Goal: Information Seeking & Learning: Find specific page/section

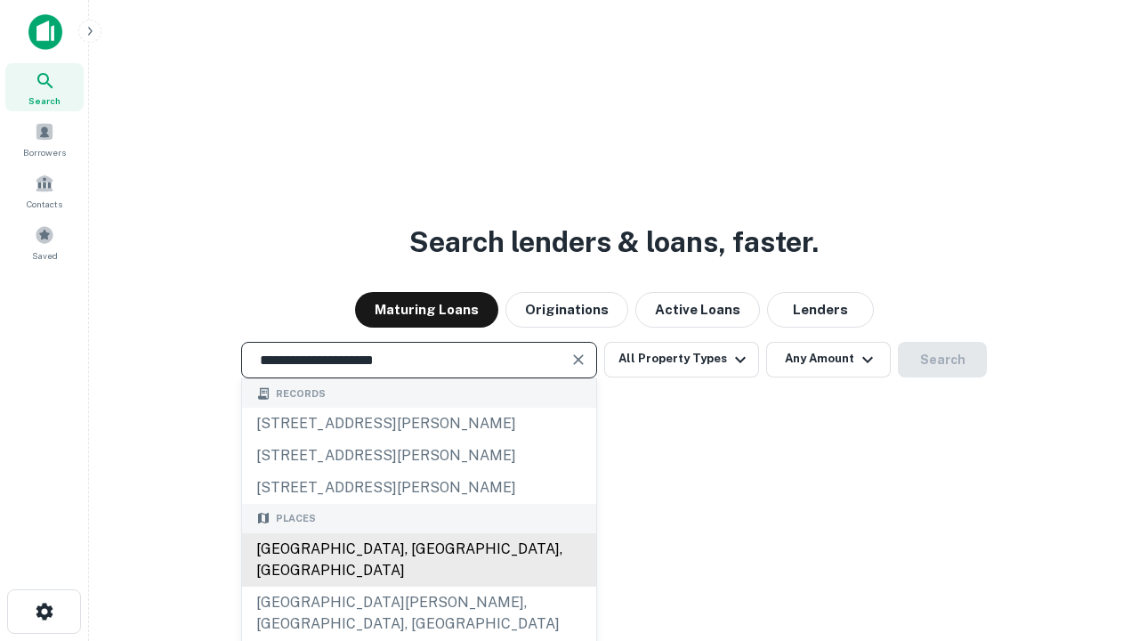
click at [418, 586] on div "[GEOGRAPHIC_DATA], [GEOGRAPHIC_DATA], [GEOGRAPHIC_DATA]" at bounding box center [419, 559] width 354 height 53
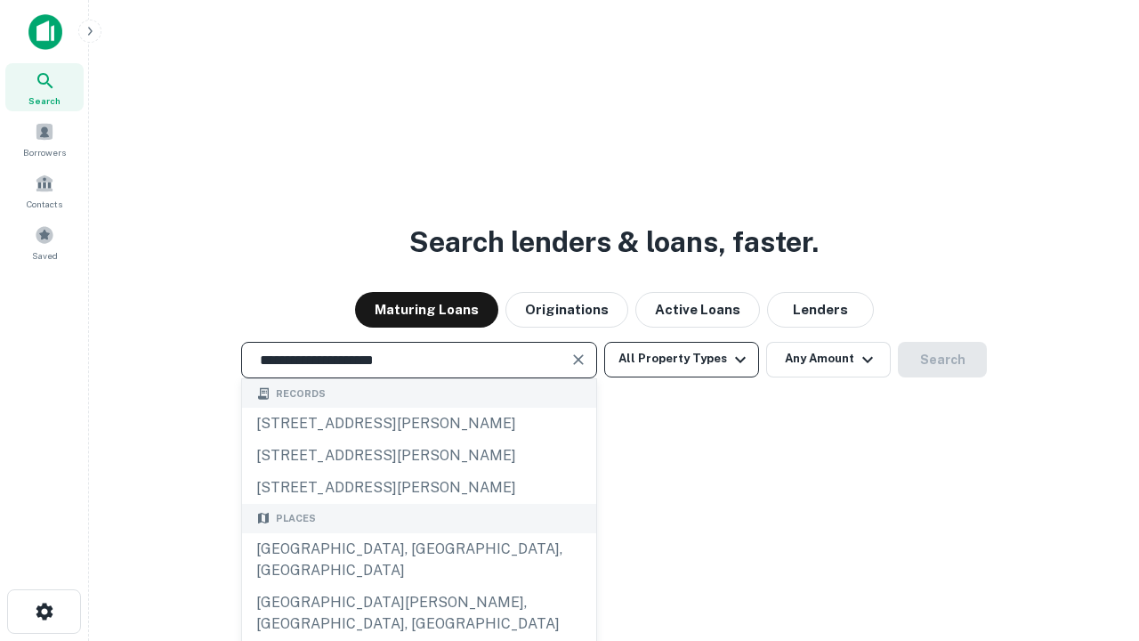
type input "**********"
click at [681, 359] on button "All Property Types" at bounding box center [681, 360] width 155 height 36
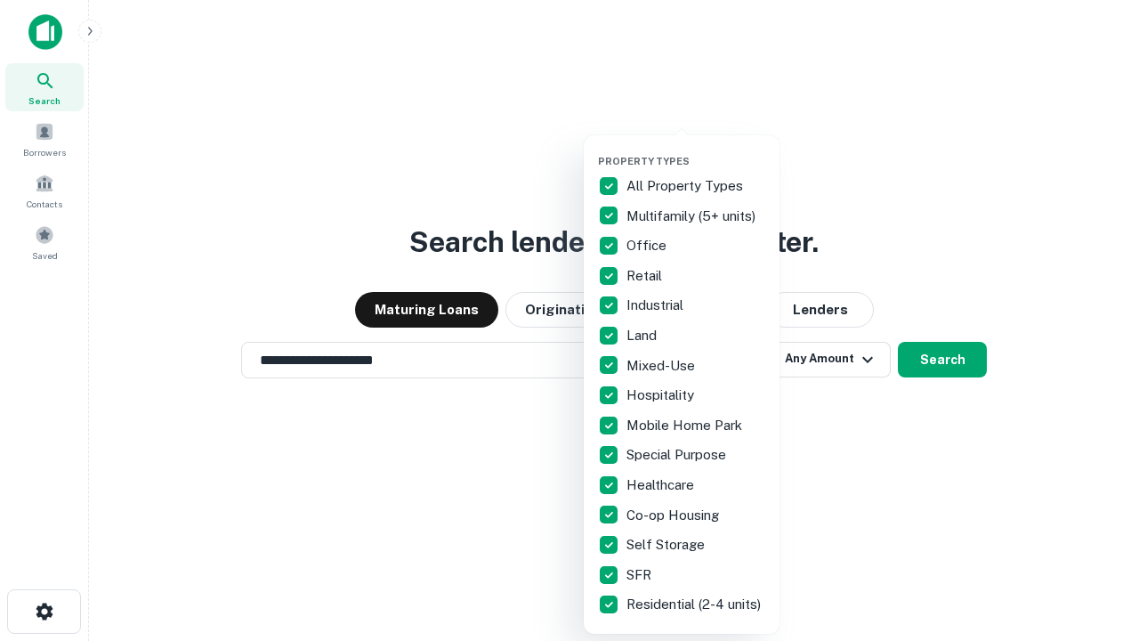
click at [696, 149] on button "button" at bounding box center [696, 149] width 196 height 1
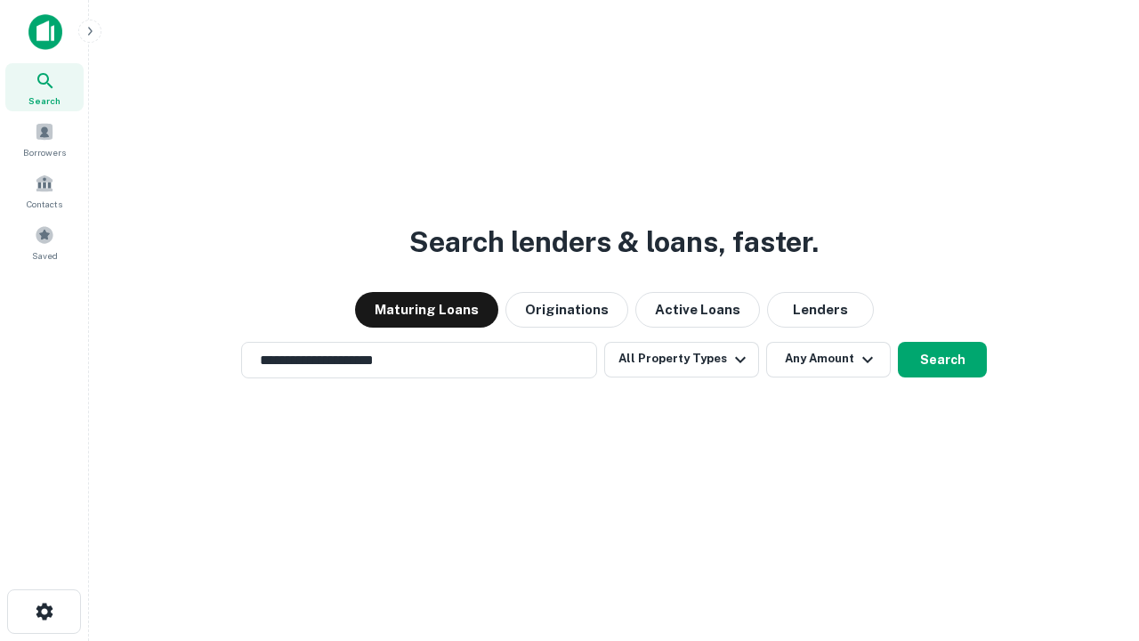
scroll to position [28, 0]
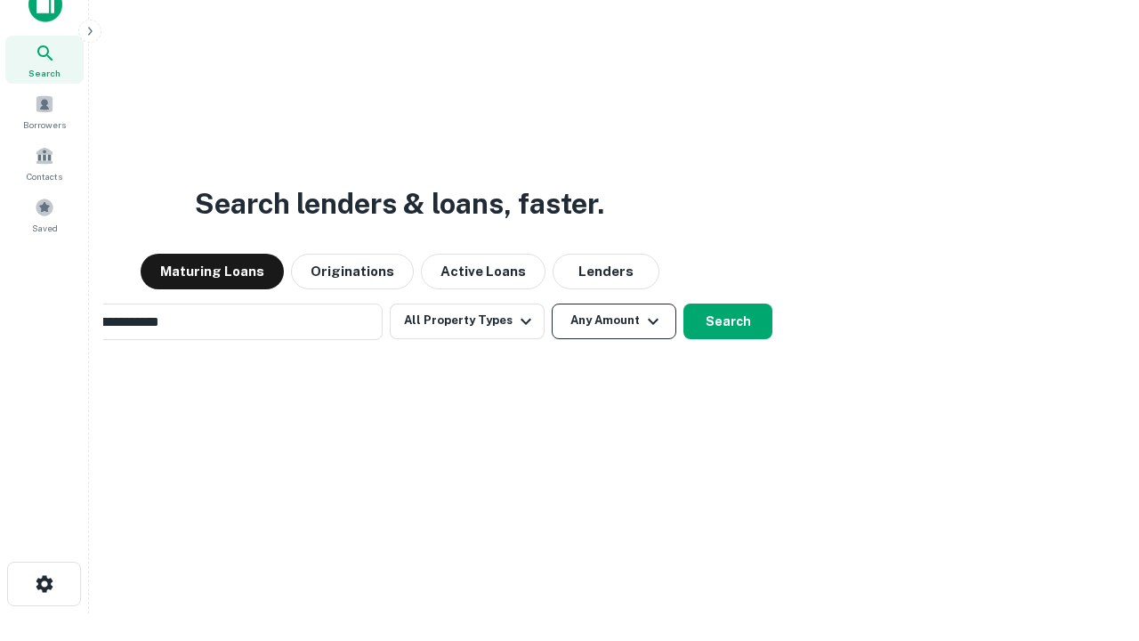
click at [552, 303] on button "Any Amount" at bounding box center [614, 321] width 125 height 36
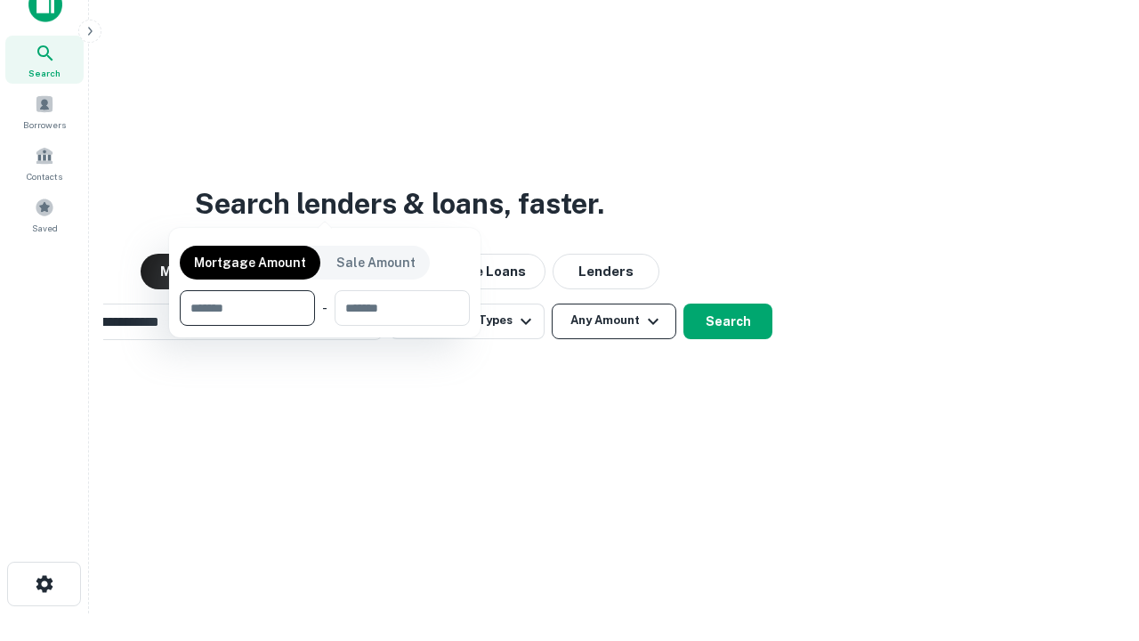
scroll to position [28, 0]
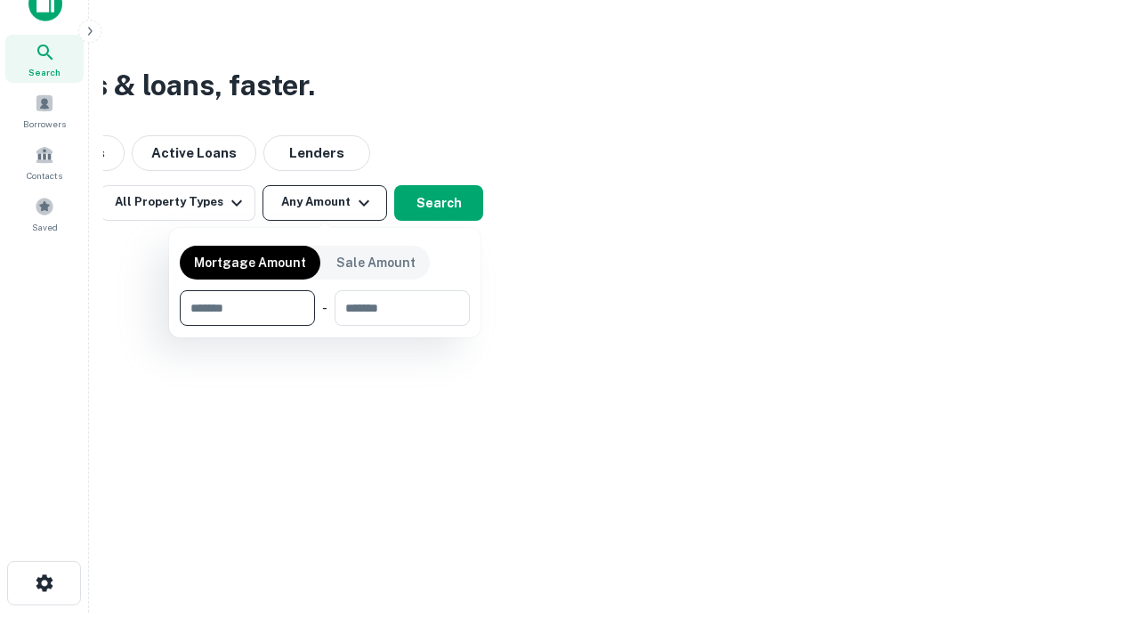
type input "*******"
click at [325, 326] on button "button" at bounding box center [325, 326] width 290 height 1
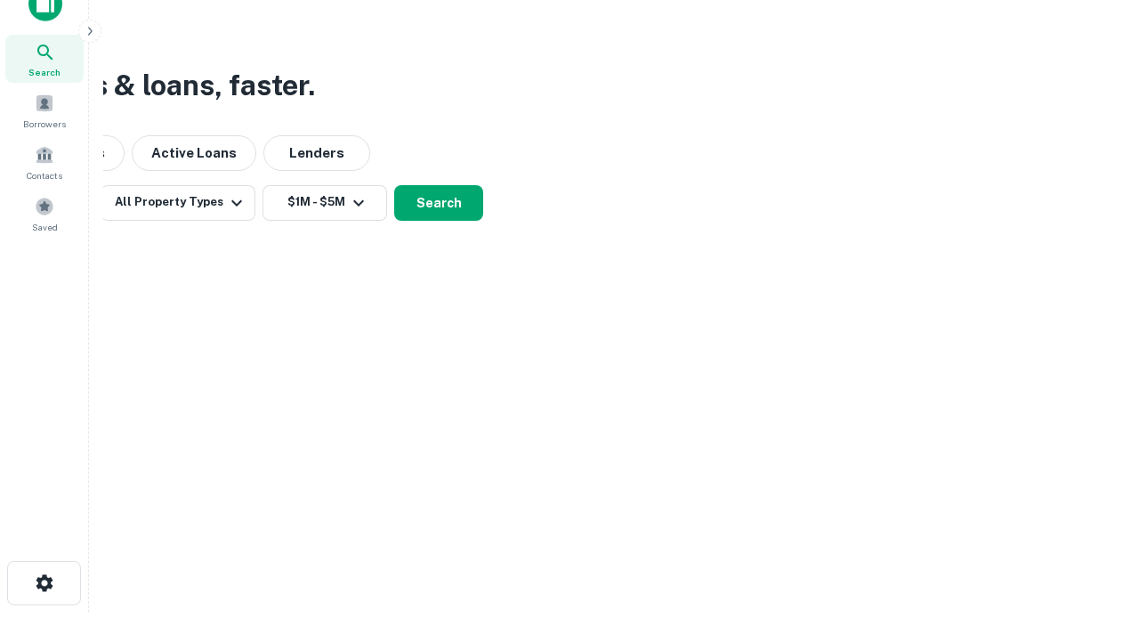
scroll to position [11, 328]
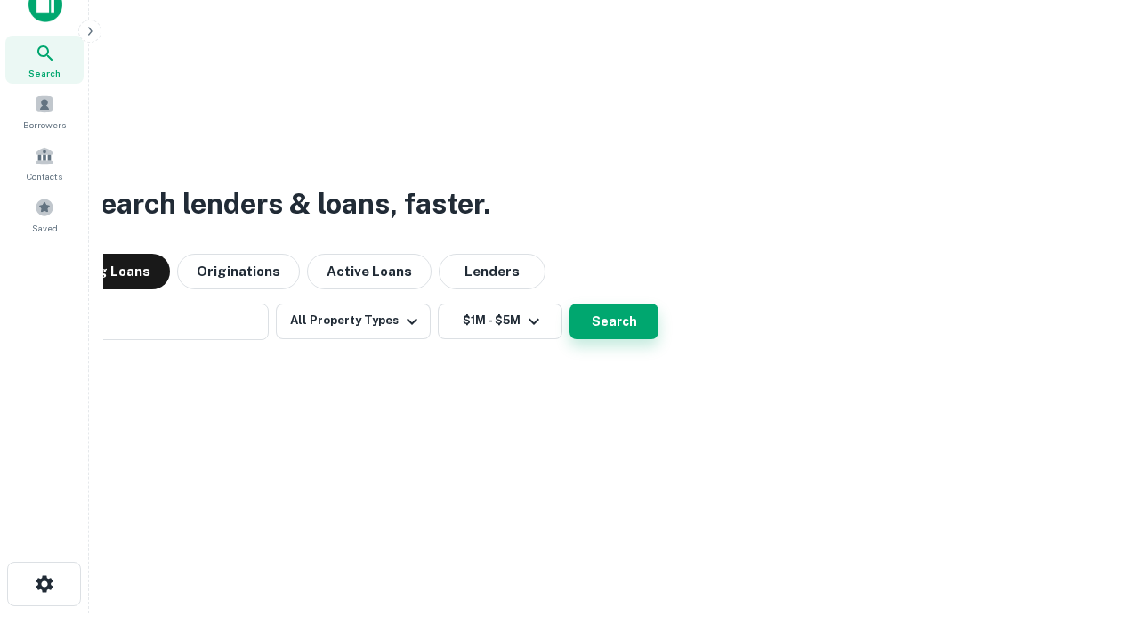
click at [569, 303] on button "Search" at bounding box center [613, 321] width 89 height 36
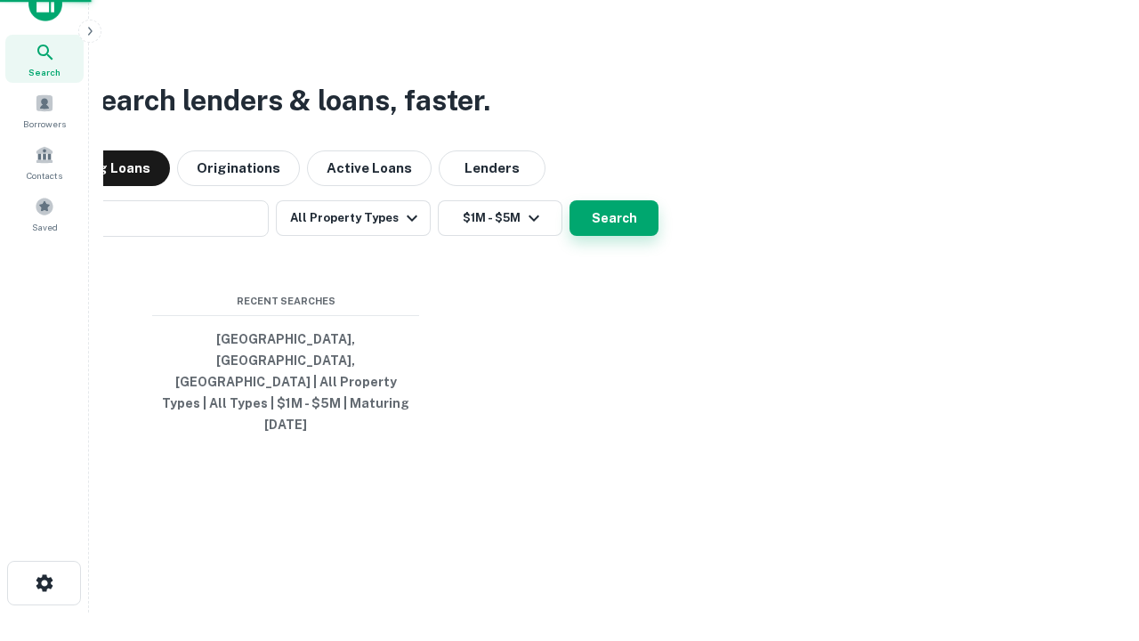
scroll to position [47, 504]
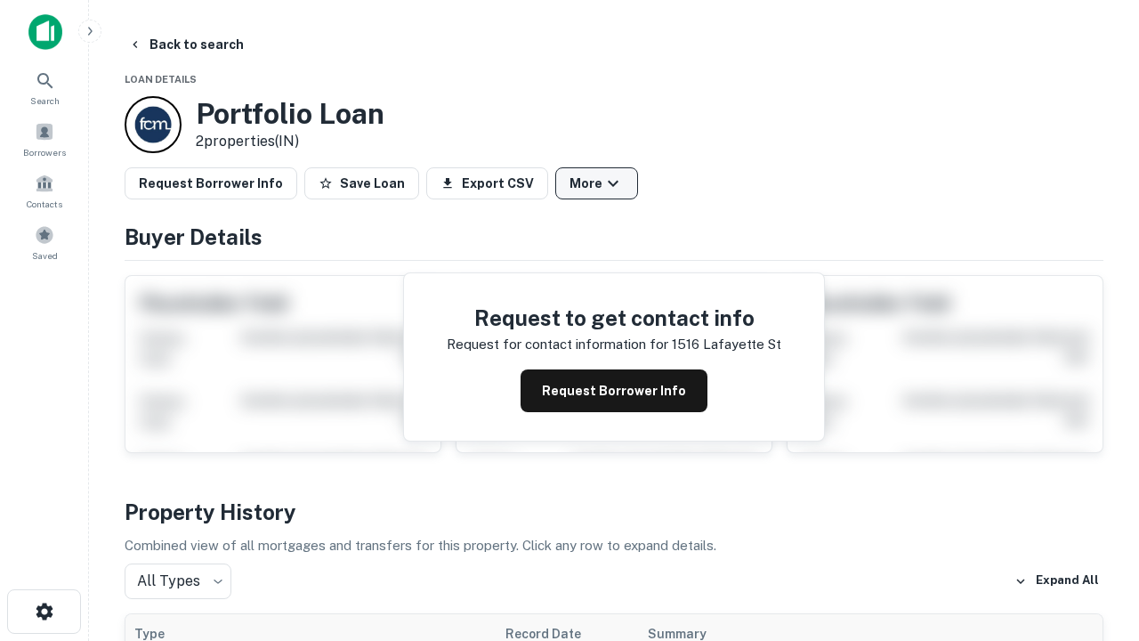
click at [596, 183] on button "More" at bounding box center [596, 183] width 83 height 32
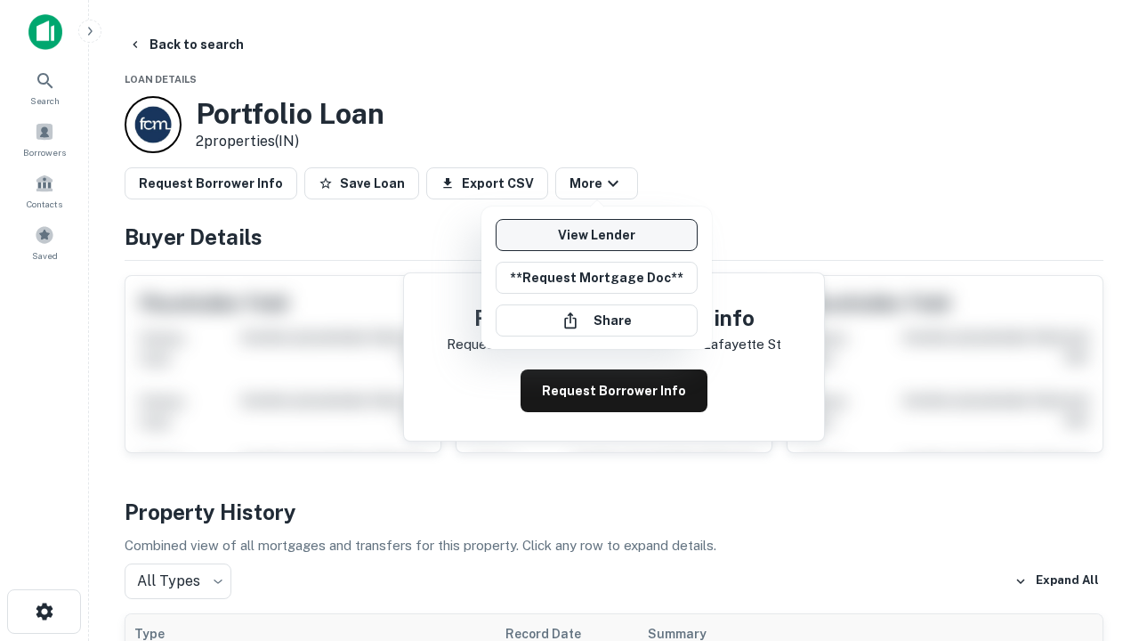
click at [596, 235] on link "View Lender" at bounding box center [597, 235] width 202 height 32
